Goal: Task Accomplishment & Management: Manage account settings

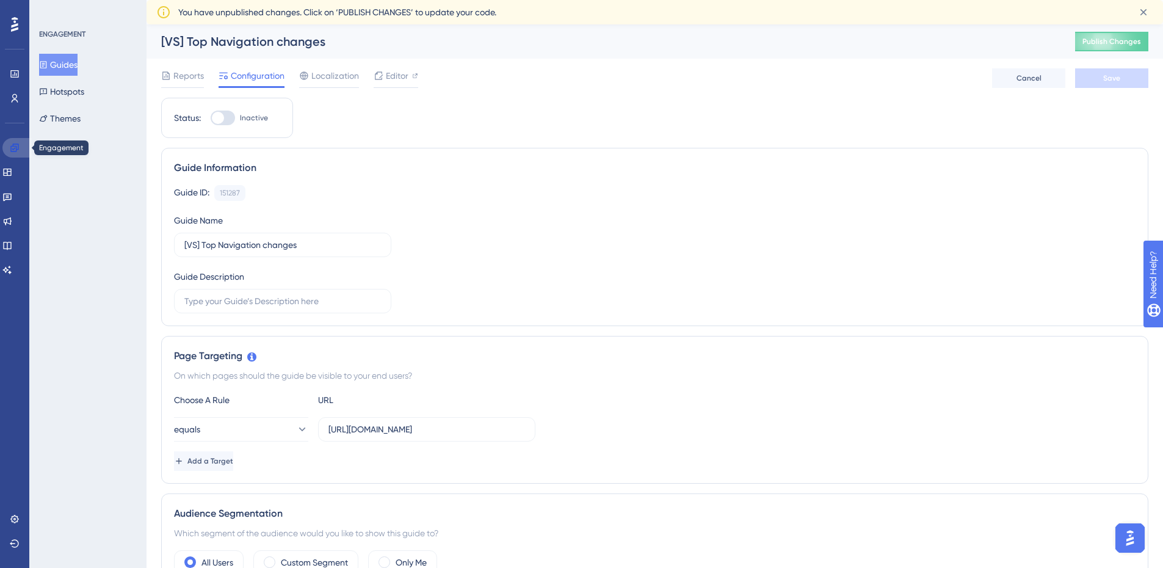
click at [12, 145] on icon at bounding box center [15, 148] width 10 height 10
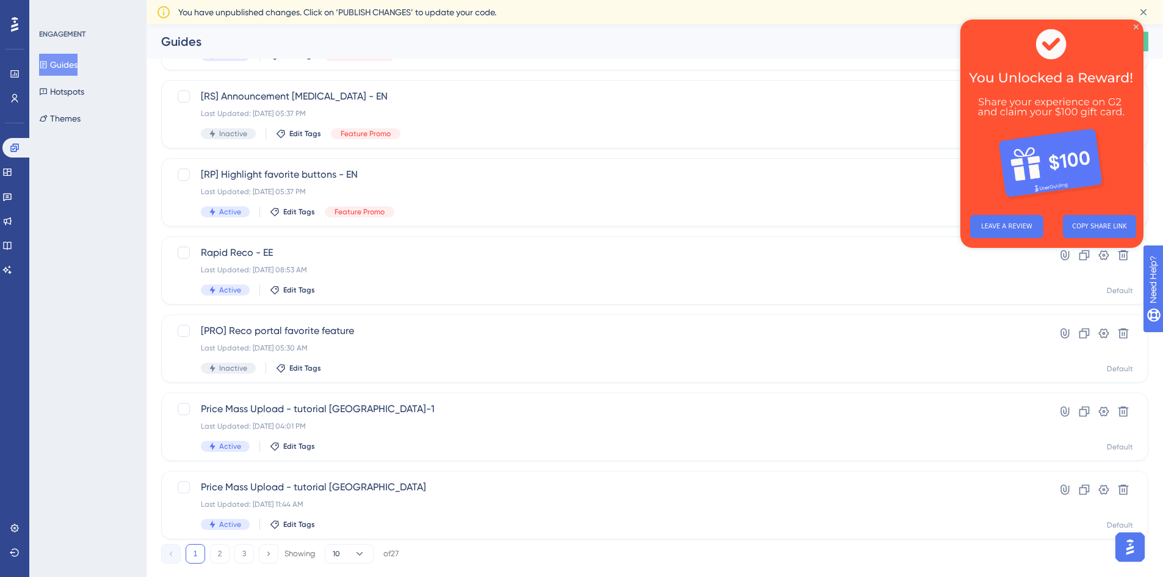
scroll to position [366, 0]
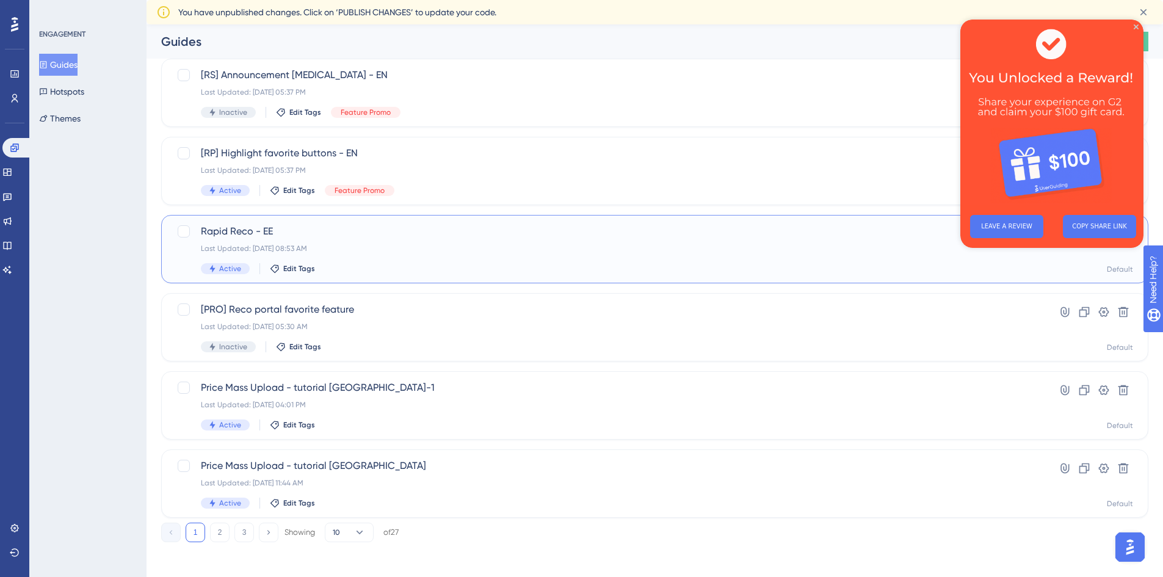
click at [231, 233] on span "Rapid Reco - EE" at bounding box center [606, 231] width 810 height 15
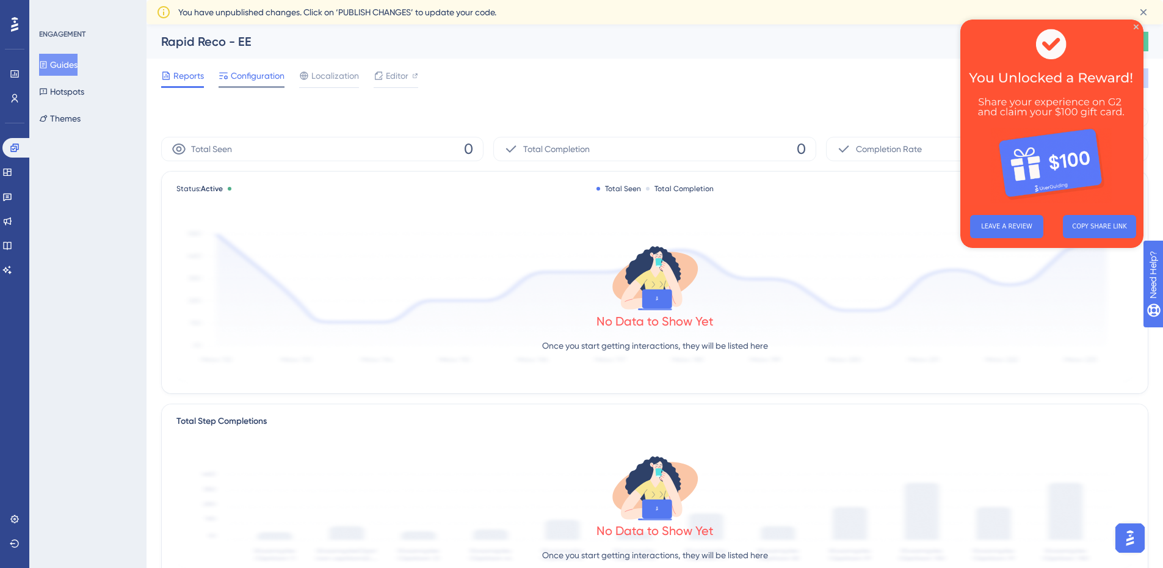
click at [241, 74] on span "Configuration" at bounding box center [258, 75] width 54 height 15
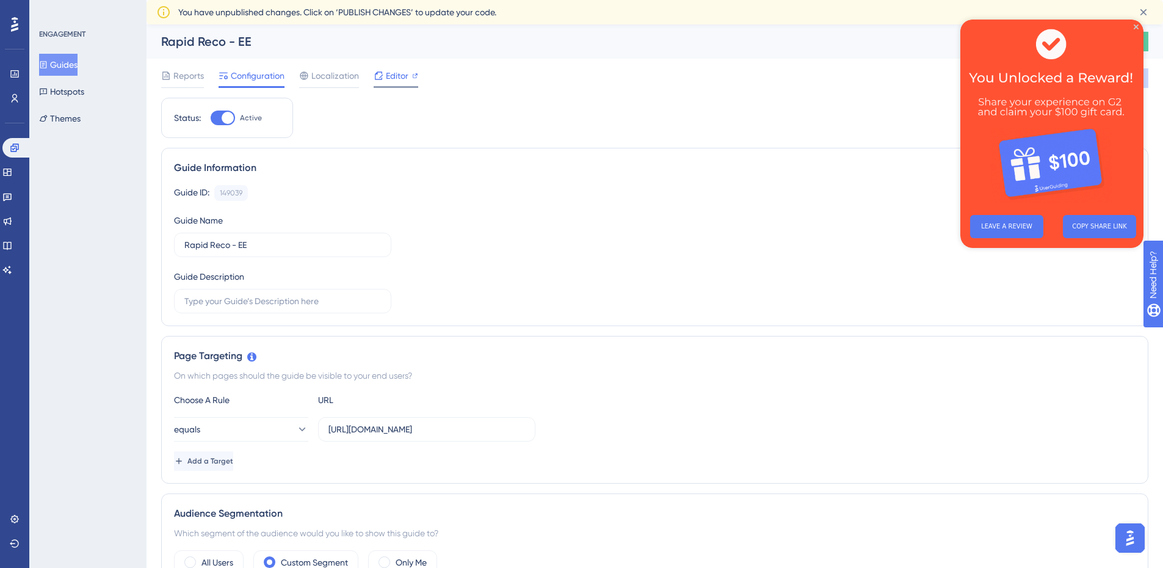
click at [393, 81] on span "Editor" at bounding box center [397, 75] width 23 height 15
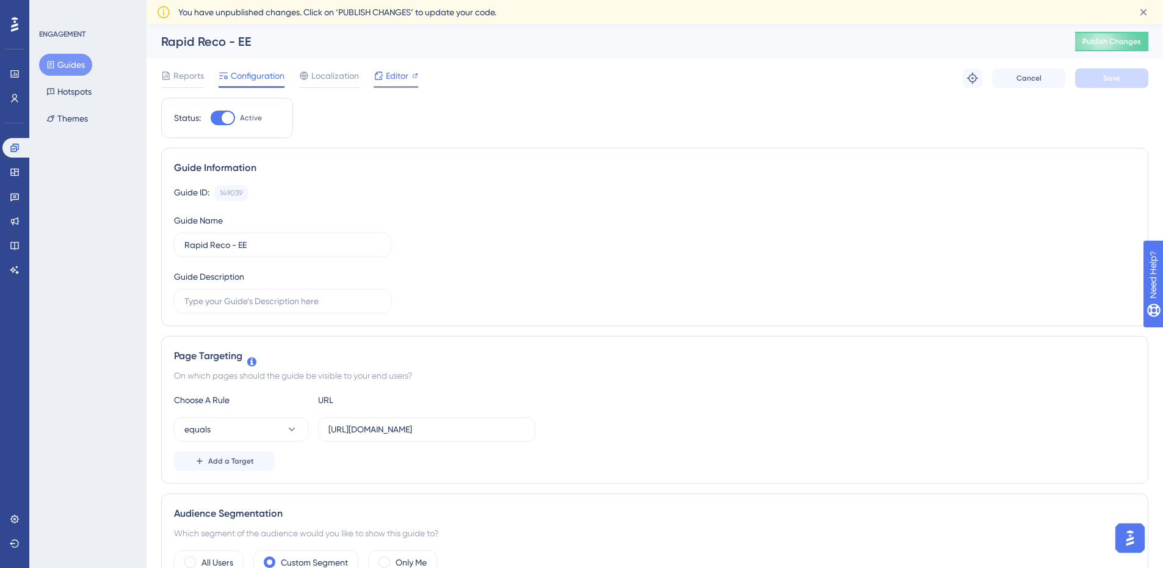
click at [401, 85] on div "Editor" at bounding box center [396, 78] width 45 height 20
click at [340, 78] on span "Localization" at bounding box center [335, 75] width 48 height 15
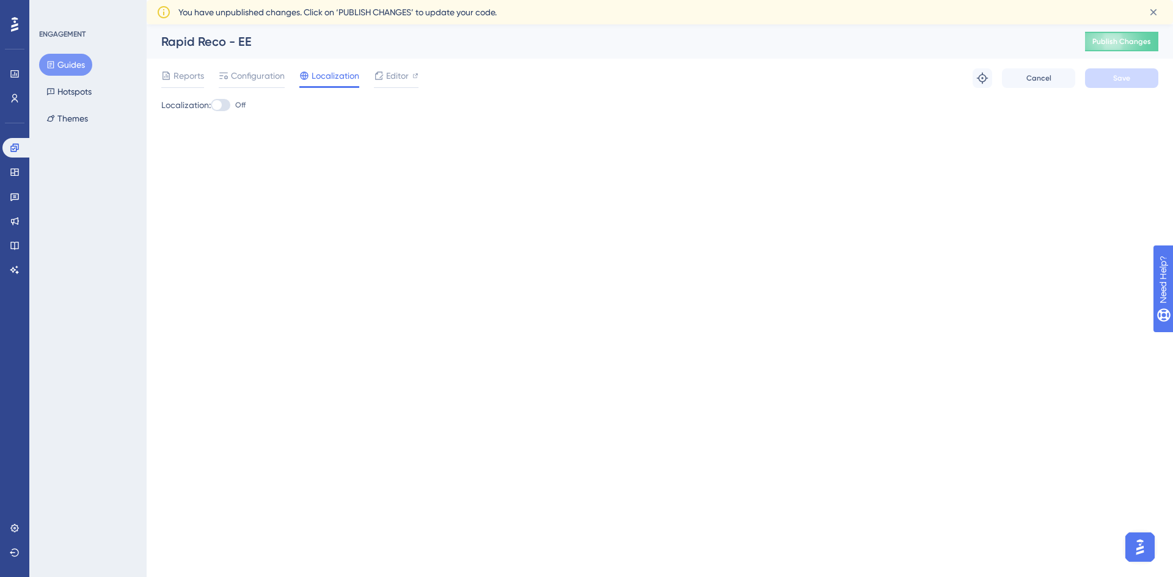
click at [227, 108] on div at bounding box center [221, 105] width 20 height 12
click at [211, 106] on input "Off" at bounding box center [210, 105] width 1 height 1
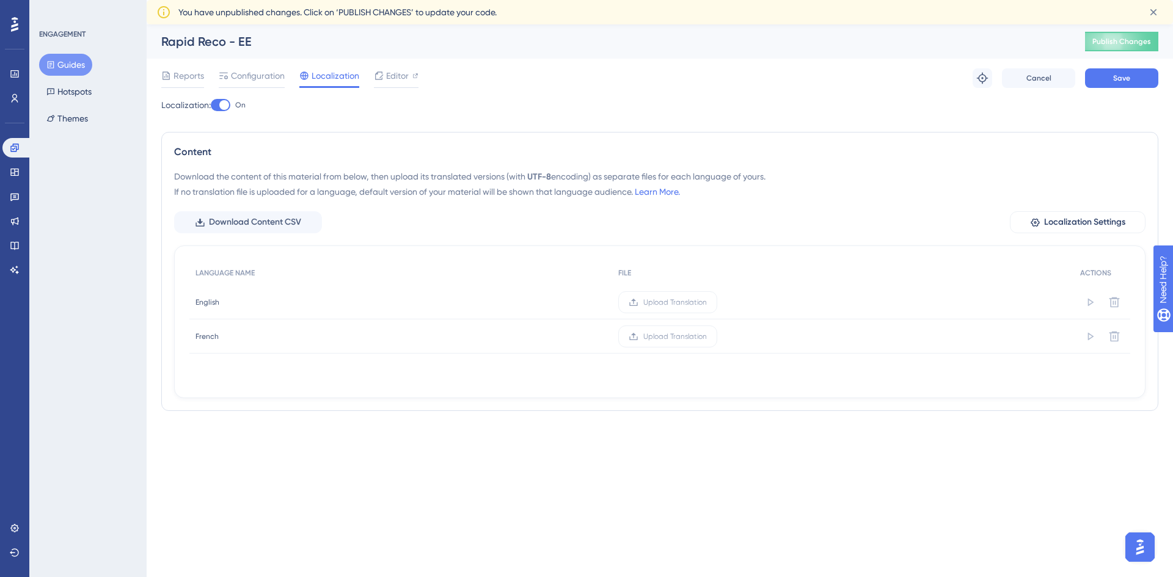
click at [219, 107] on div at bounding box center [221, 105] width 20 height 12
click at [211, 106] on input "On" at bounding box center [210, 105] width 1 height 1
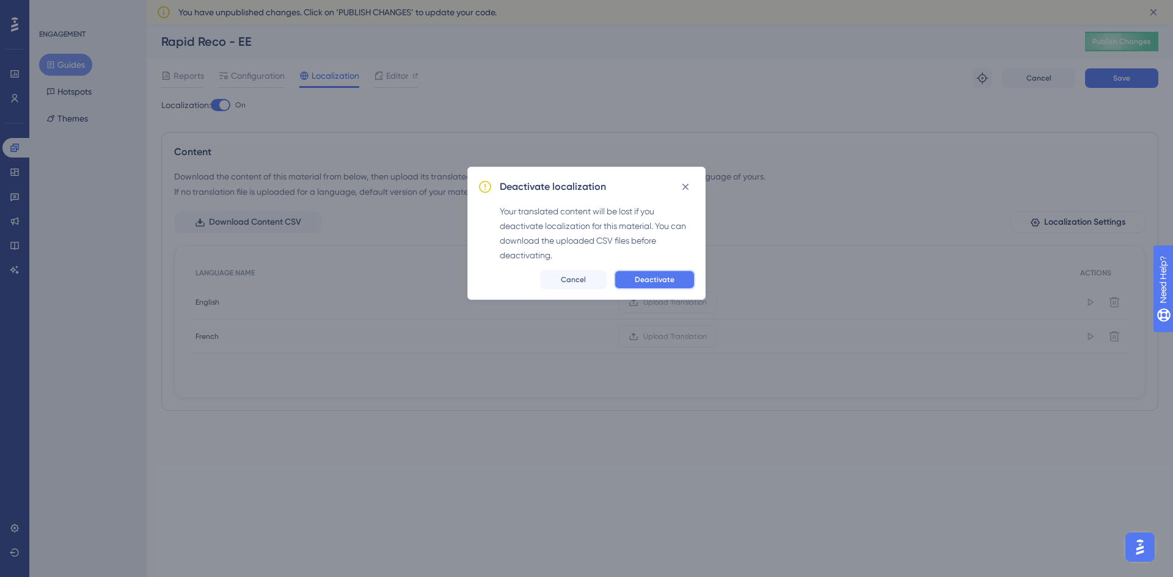
click at [641, 280] on span "Deactivate" at bounding box center [655, 280] width 40 height 10
checkbox input "false"
